Goal: Task Accomplishment & Management: Use online tool/utility

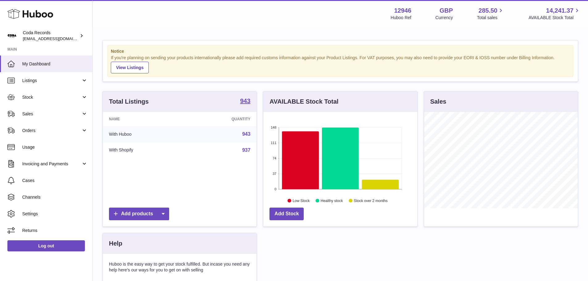
scroll to position [96, 154]
click at [43, 118] on link "Sales" at bounding box center [46, 114] width 92 height 17
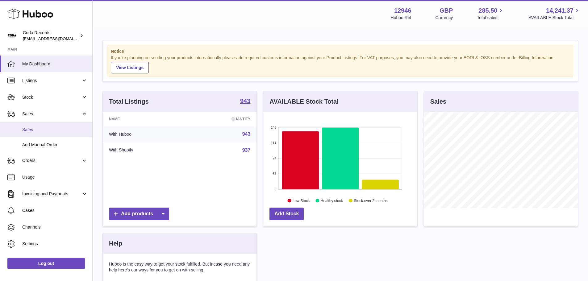
click at [47, 132] on span "Sales" at bounding box center [54, 130] width 65 height 6
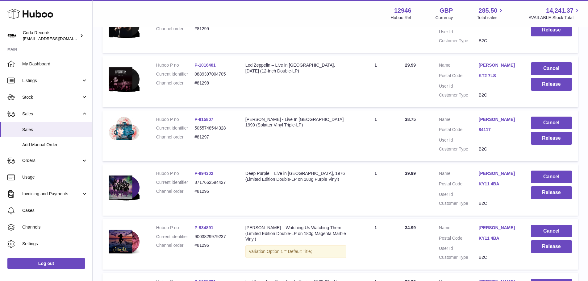
scroll to position [154, 0]
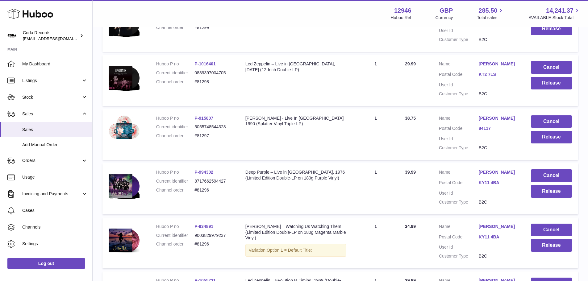
click at [484, 67] on link "[PERSON_NAME]" at bounding box center [498, 64] width 40 height 6
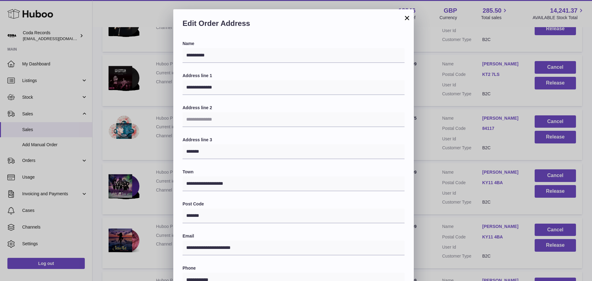
click at [450, 88] on div "**********" at bounding box center [296, 194] width 592 height 370
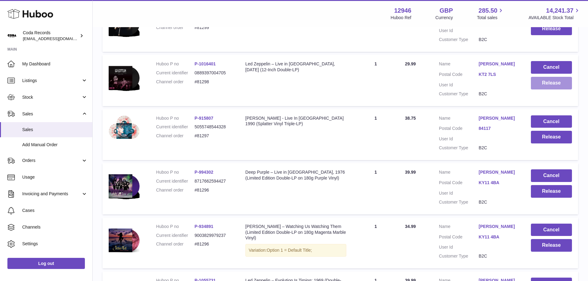
click at [545, 82] on button "Release" at bounding box center [551, 83] width 41 height 13
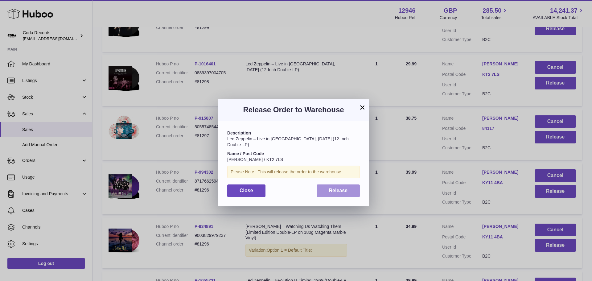
click at [338, 188] on span "Release" at bounding box center [338, 190] width 19 height 5
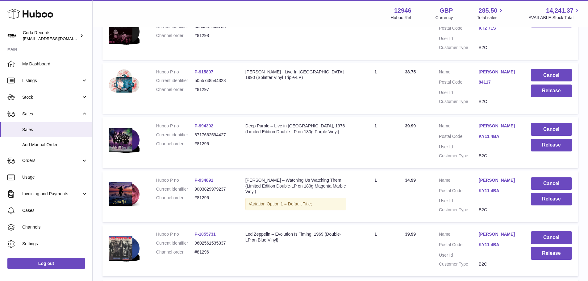
scroll to position [216, 0]
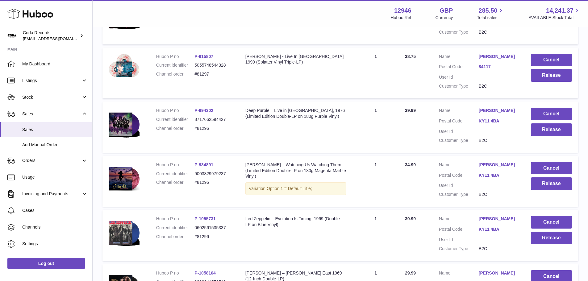
click at [486, 55] on link "Scott Richards" at bounding box center [498, 57] width 40 height 6
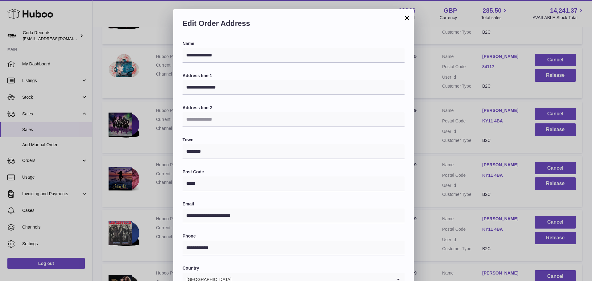
click at [437, 96] on div "**********" at bounding box center [296, 194] width 592 height 370
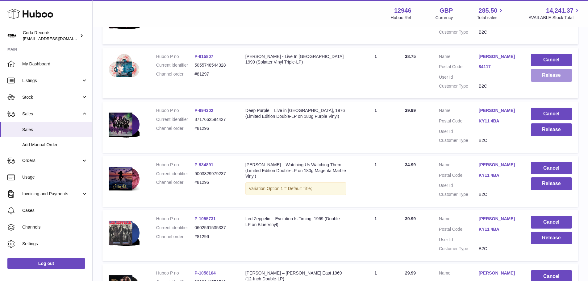
click at [568, 72] on button "Release" at bounding box center [551, 75] width 41 height 13
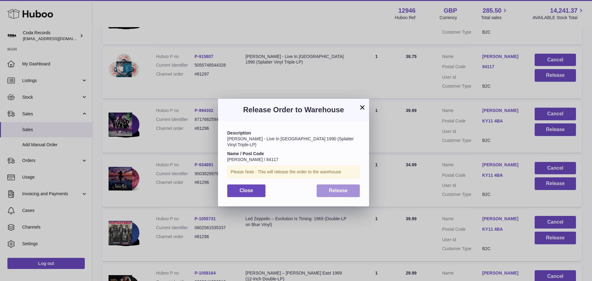
click at [334, 188] on span "Release" at bounding box center [338, 190] width 19 height 5
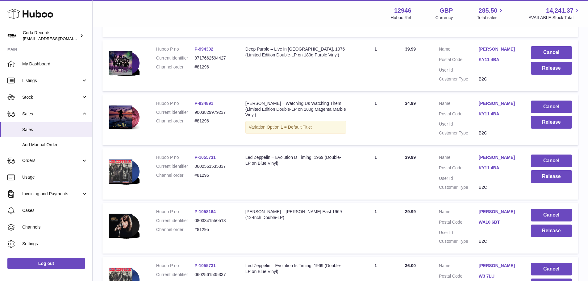
scroll to position [278, 0]
click at [500, 106] on link "PETER PATTERSON" at bounding box center [498, 103] width 40 height 6
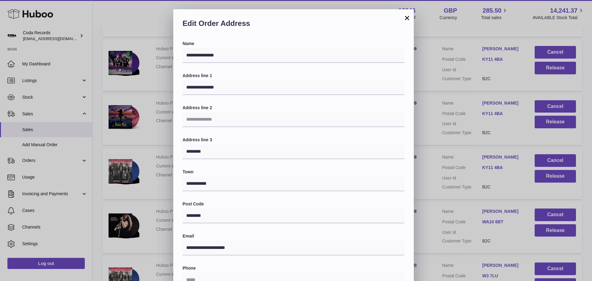
click at [447, 127] on div "**********" at bounding box center [296, 194] width 592 height 370
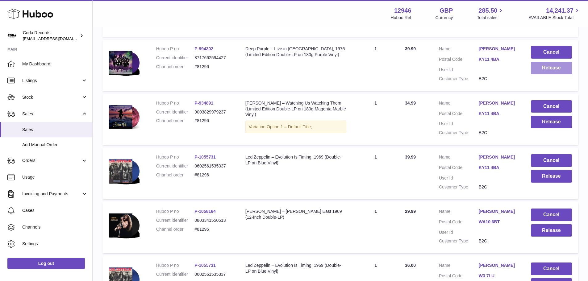
click at [549, 70] on button "Release" at bounding box center [551, 68] width 41 height 13
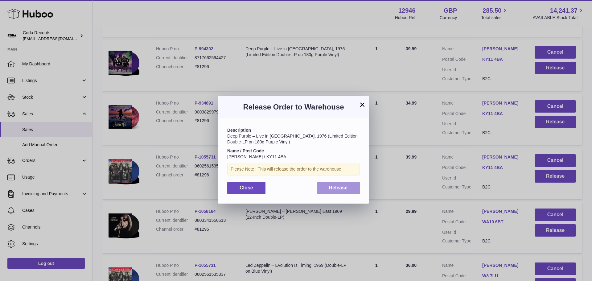
drag, startPoint x: 349, startPoint y: 189, endPoint x: 536, endPoint y: 121, distance: 199.9
click at [350, 188] on button "Release" at bounding box center [338, 188] width 43 height 13
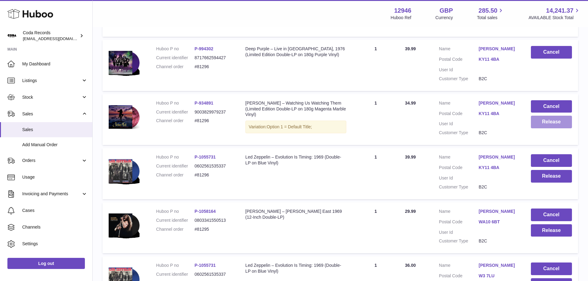
click at [565, 128] on button "Release" at bounding box center [551, 122] width 41 height 13
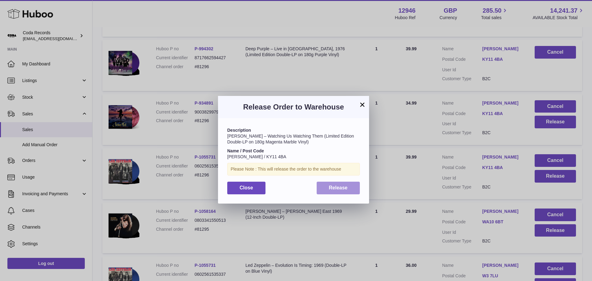
click at [339, 191] on button "Release" at bounding box center [338, 188] width 43 height 13
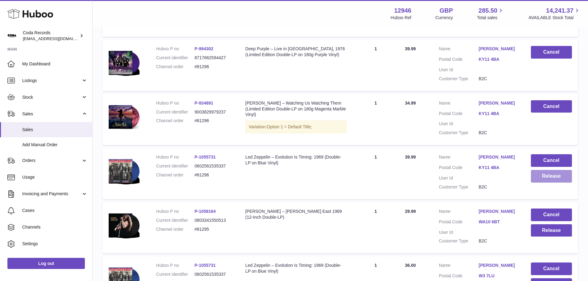
click at [546, 183] on button "Release" at bounding box center [551, 176] width 41 height 13
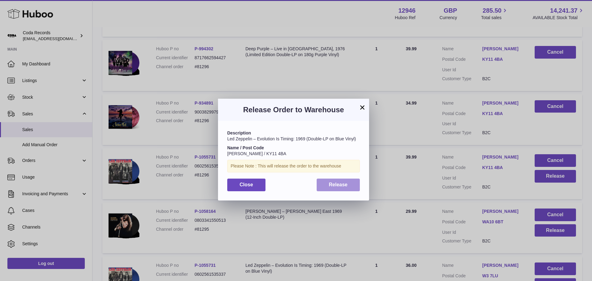
click at [341, 188] on button "Release" at bounding box center [338, 185] width 43 height 13
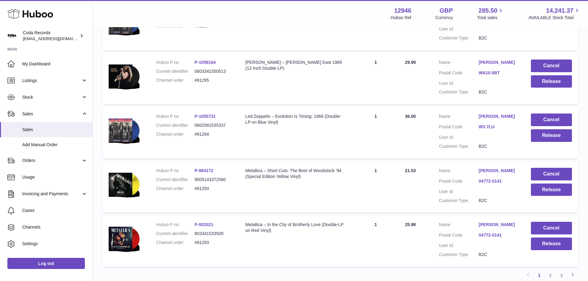
scroll to position [463, 0]
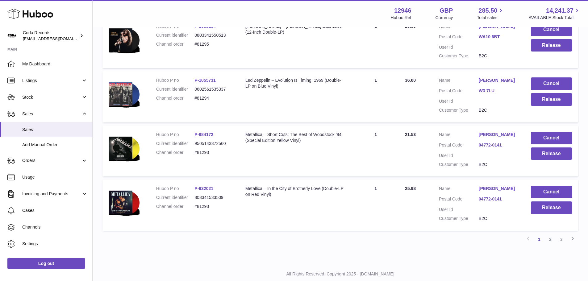
click at [498, 29] on link "Aidan Worsley" at bounding box center [498, 26] width 40 height 6
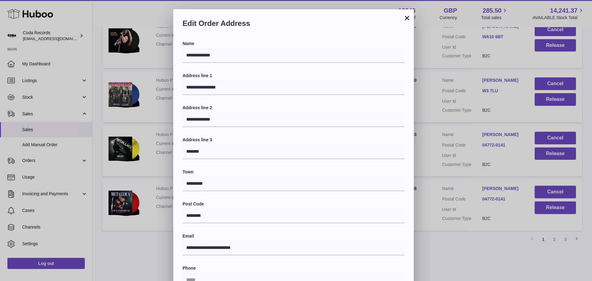
click at [441, 65] on div "**********" at bounding box center [296, 194] width 592 height 370
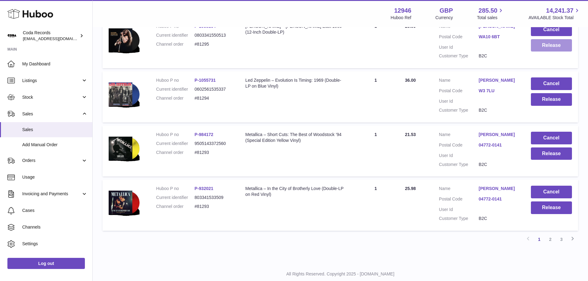
click at [544, 52] on button "Release" at bounding box center [551, 45] width 41 height 13
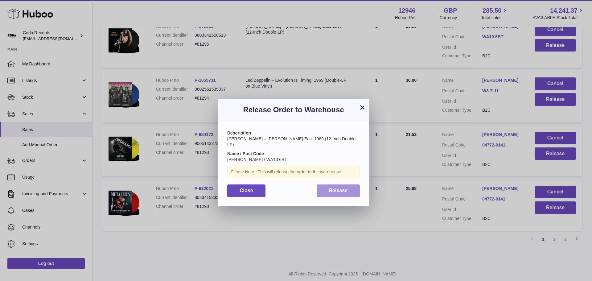
click at [342, 188] on span "Release" at bounding box center [338, 190] width 19 height 5
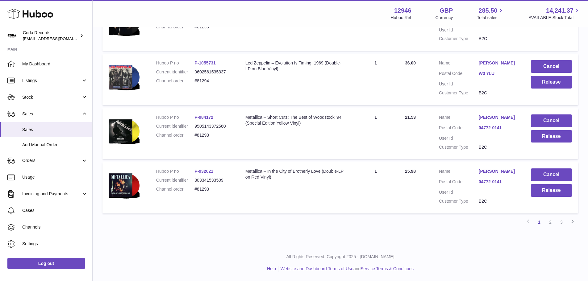
scroll to position [494, 0]
click at [496, 66] on link "Zbigniew Majewski" at bounding box center [498, 63] width 40 height 6
click at [436, 109] on div "**********" at bounding box center [294, 194] width 588 height 370
click at [549, 86] on button "Release" at bounding box center [551, 82] width 41 height 13
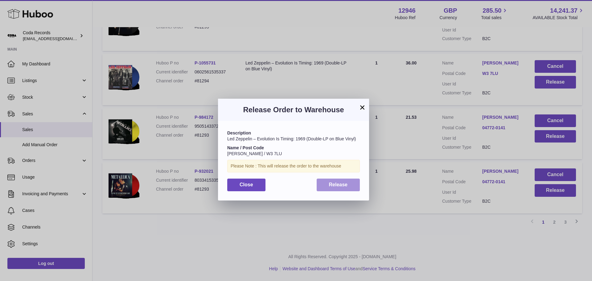
click at [330, 182] on button "Release" at bounding box center [338, 185] width 43 height 13
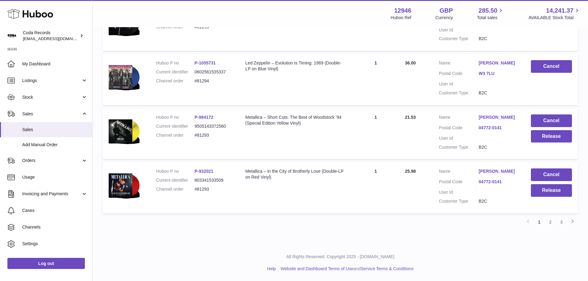
scroll to position [497, 0]
click at [492, 119] on link "stanley wojtaszek" at bounding box center [498, 117] width 40 height 6
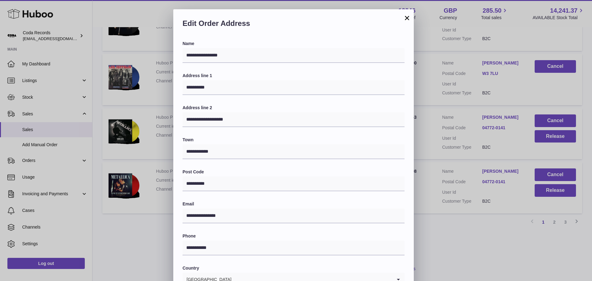
click at [434, 134] on div "**********" at bounding box center [296, 194] width 592 height 370
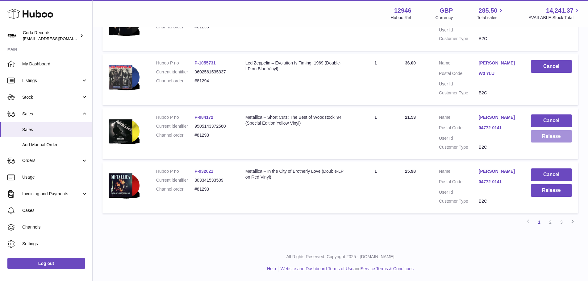
click at [544, 139] on button "Release" at bounding box center [551, 136] width 41 height 13
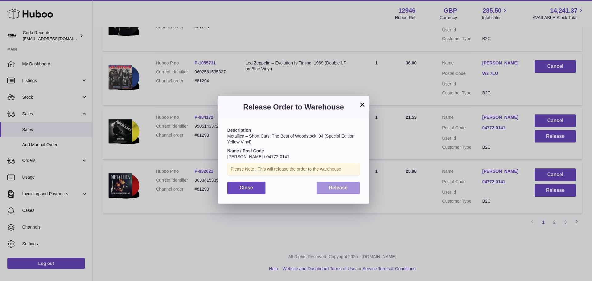
drag, startPoint x: 334, startPoint y: 191, endPoint x: 565, endPoint y: 193, distance: 231.4
click at [334, 191] on button "Release" at bounding box center [338, 188] width 43 height 13
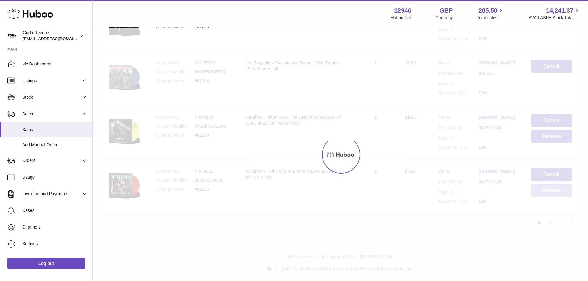
click at [561, 194] on button "Release" at bounding box center [551, 190] width 41 height 13
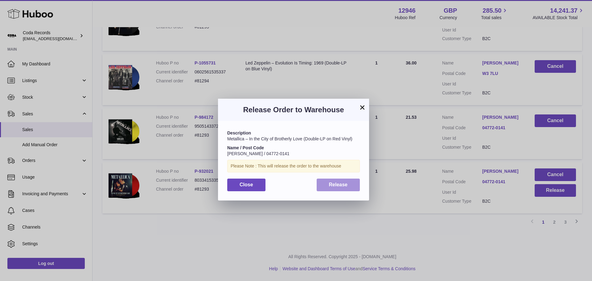
click at [325, 184] on button "Release" at bounding box center [338, 185] width 43 height 13
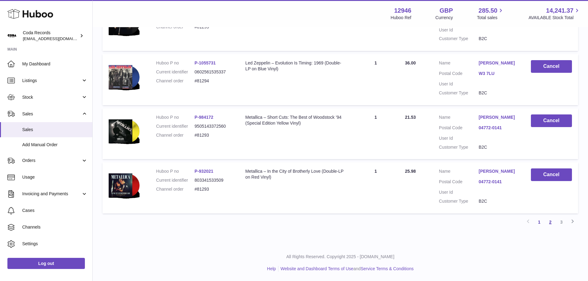
click at [552, 223] on link "2" at bounding box center [549, 222] width 11 height 11
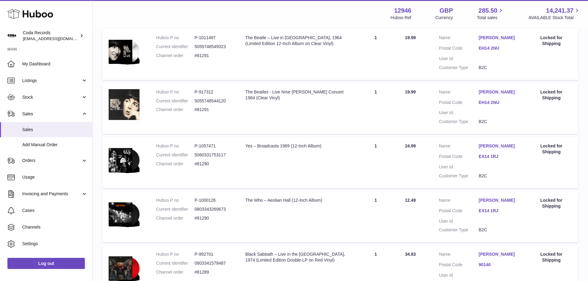
scroll to position [28, 0]
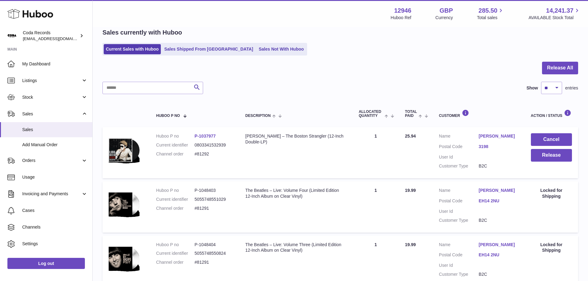
click at [368, 83] on div "Search Show ** ** ** *** entries" at bounding box center [339, 88] width 475 height 12
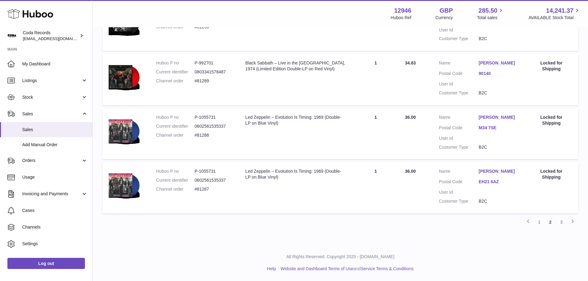
scroll to position [492, 0]
click at [560, 221] on link "3" at bounding box center [561, 222] width 11 height 11
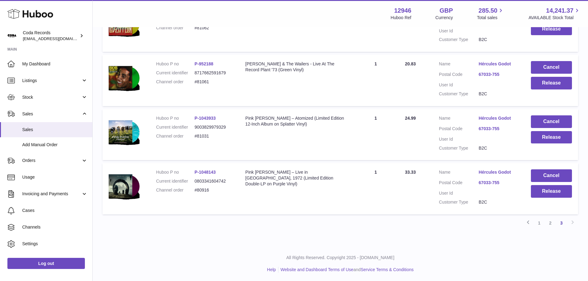
scroll to position [480, 0]
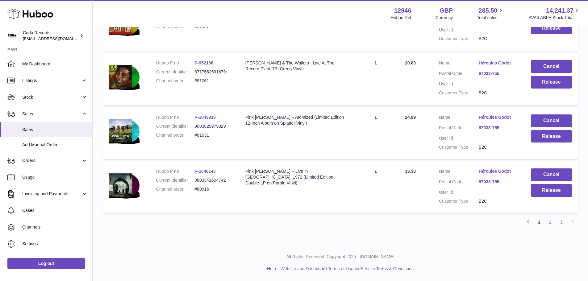
click at [541, 221] on link "1" at bounding box center [538, 222] width 11 height 11
